Goal: Navigation & Orientation: Find specific page/section

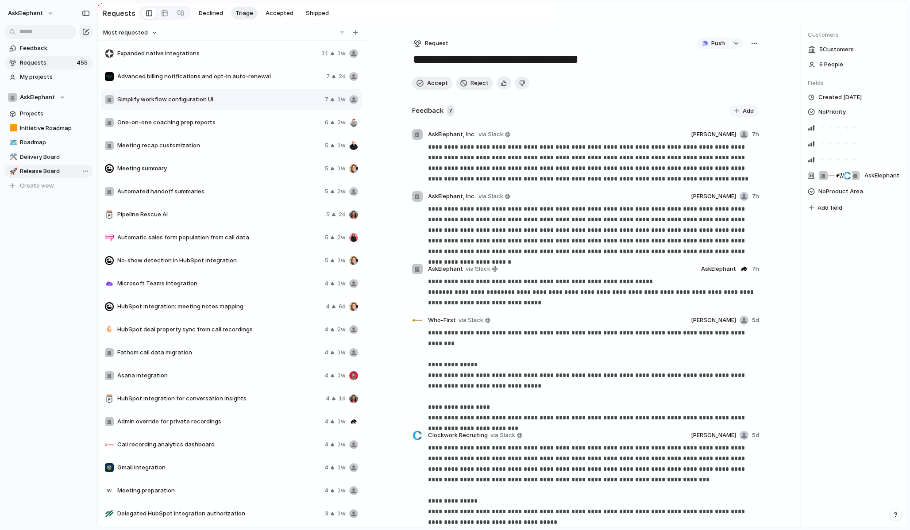
click at [46, 171] on span "Release Board" at bounding box center [55, 171] width 70 height 9
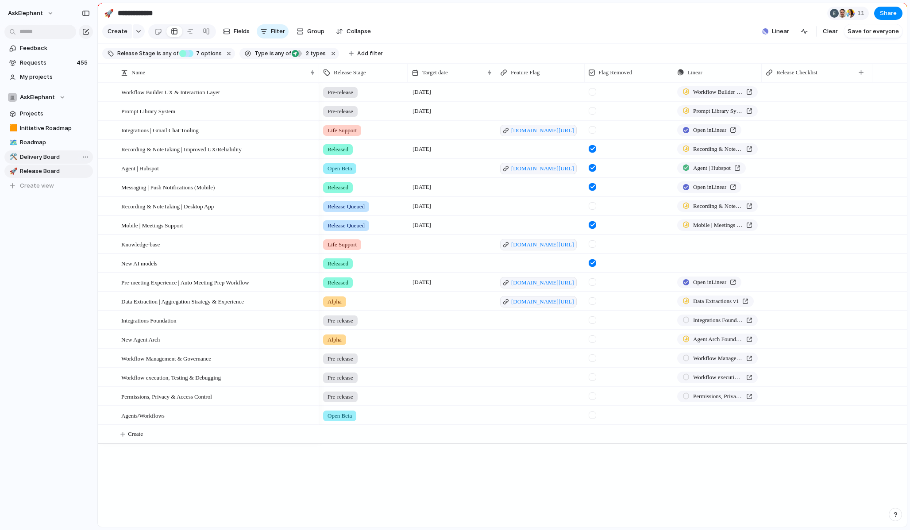
click at [42, 159] on span "Delivery Board" at bounding box center [55, 157] width 70 height 9
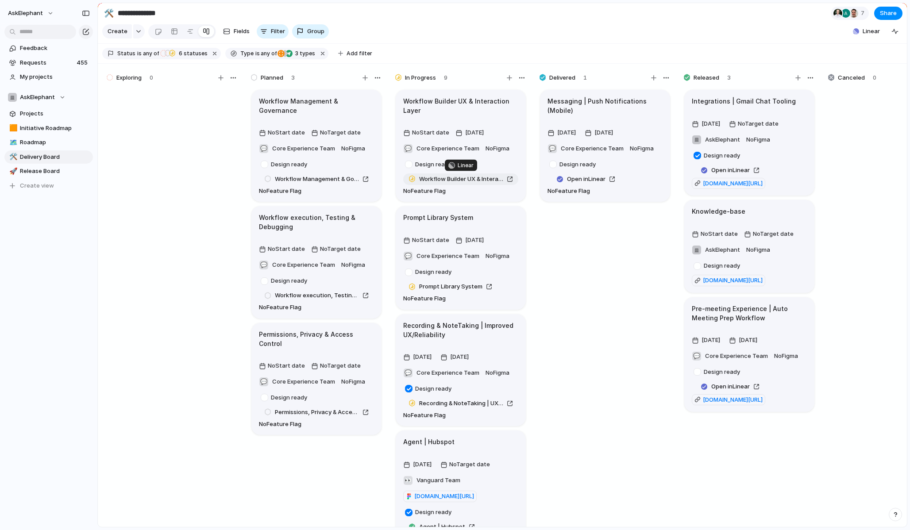
click at [465, 178] on span "Workflow Builder UX & Interaction Layer" at bounding box center [461, 179] width 84 height 9
click at [183, 53] on span "6 statuses" at bounding box center [191, 54] width 31 height 8
click at [440, 52] on div "Backlog Exploring Planned Blocked In Progress Delivered Released Canceled Activ…" at bounding box center [455, 265] width 910 height 530
click at [45, 171] on span "Release Board" at bounding box center [55, 171] width 70 height 9
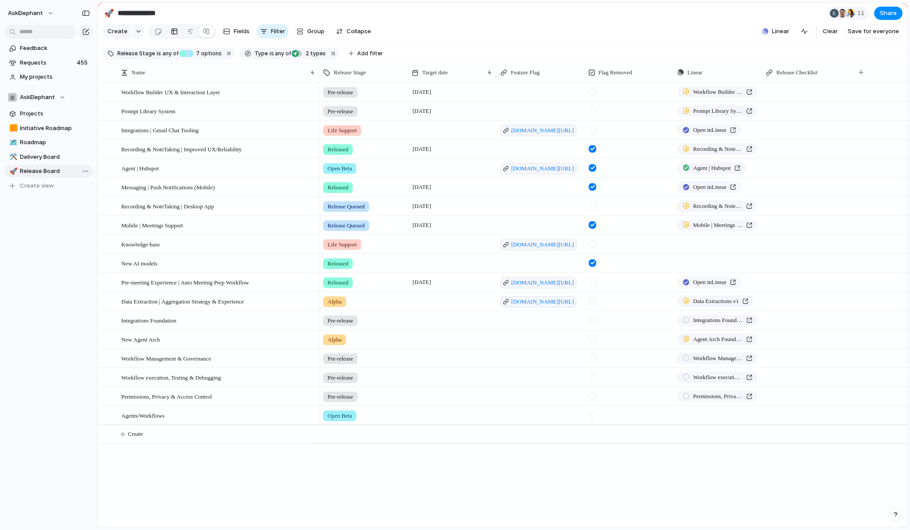
type input "**********"
click at [203, 32] on div at bounding box center [206, 31] width 7 height 14
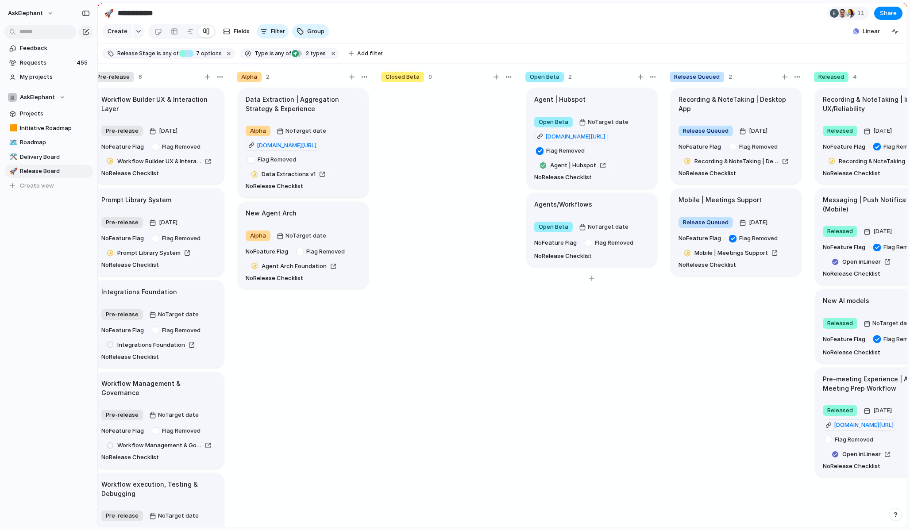
scroll to position [0, 206]
